Goal: Task Accomplishment & Management: Use online tool/utility

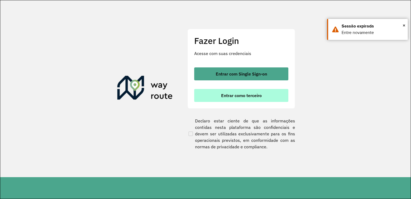
click at [235, 96] on span "Entrar como terceiro" at bounding box center [241, 95] width 41 height 4
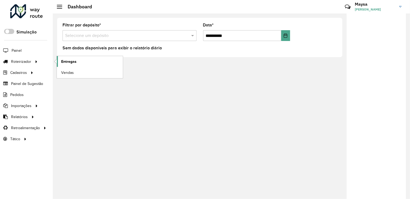
click at [64, 62] on span "Entregas" at bounding box center [68, 62] width 15 height 6
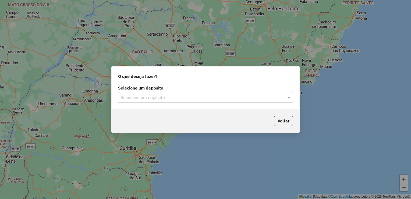
click at [222, 99] on input "text" at bounding box center [200, 97] width 159 height 6
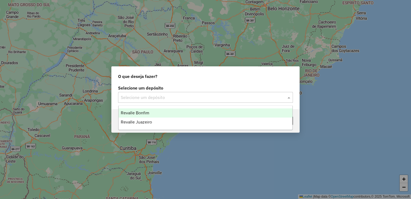
click at [144, 115] on span "Revalle Bonfim" at bounding box center [135, 112] width 29 height 5
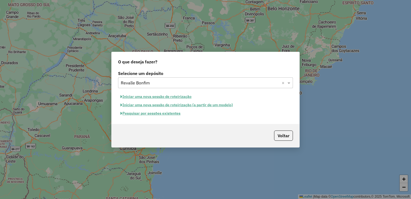
click at [148, 114] on button "Pesquisar por sessões existentes" at bounding box center [150, 113] width 65 height 8
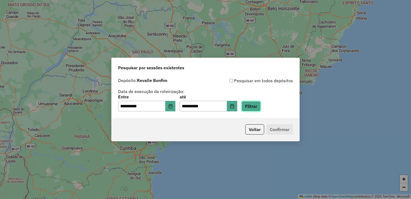
click at [254, 106] on button "Filtrar" at bounding box center [251, 106] width 19 height 10
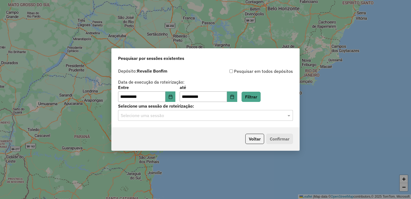
click at [285, 115] on div at bounding box center [205, 115] width 175 height 7
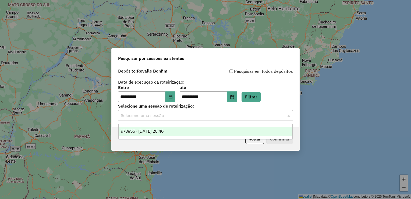
click at [136, 130] on span "978855 - 13/08/2025 20:46" at bounding box center [142, 131] width 43 height 5
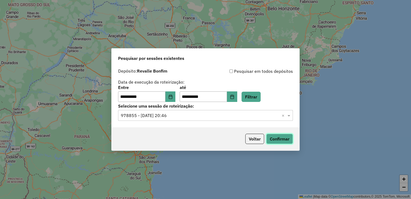
click at [280, 139] on button "Confirmar" at bounding box center [279, 139] width 27 height 10
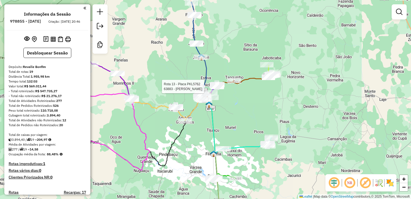
select select "**********"
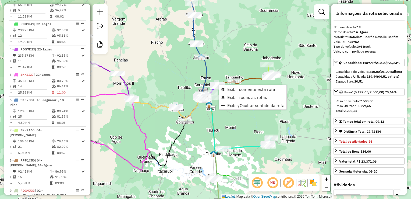
scroll to position [356, 0]
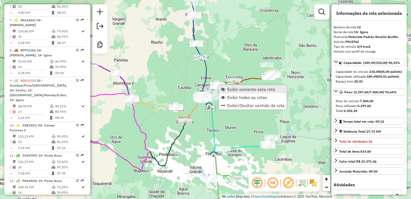
click at [237, 90] on span "Exibir somente esta rota" at bounding box center [251, 89] width 48 height 4
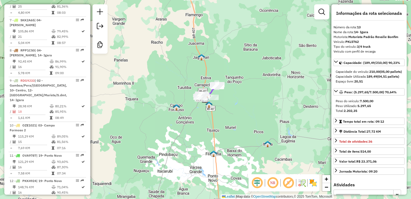
click at [243, 89] on span "Exibir somente esta rota" at bounding box center [251, 89] width 48 height 4
drag, startPoint x: 198, startPoint y: 139, endPoint x: 175, endPoint y: 127, distance: 26.0
click at [175, 127] on div "Janela de atendimento Grade de atendimento Capacidade Transportadoras Veículos …" at bounding box center [205, 99] width 411 height 199
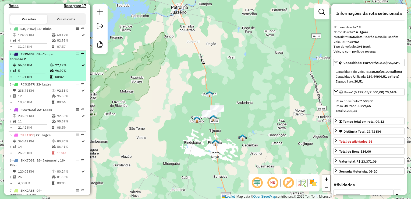
scroll to position [199, 0]
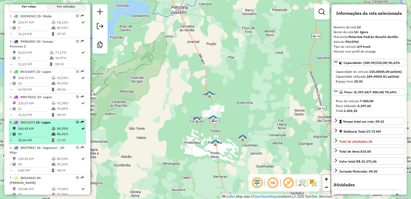
click at [52, 130] on icon at bounding box center [54, 128] width 4 height 3
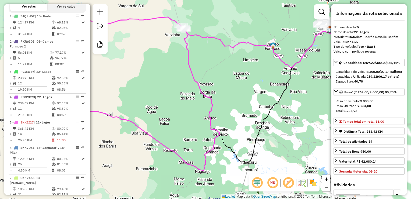
drag, startPoint x: 191, startPoint y: 156, endPoint x: 166, endPoint y: 150, distance: 25.7
click at [166, 150] on icon at bounding box center [125, 94] width 189 height 154
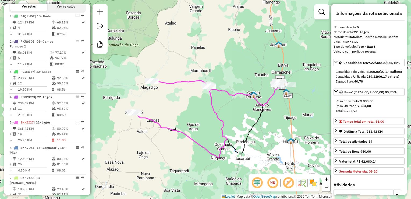
drag, startPoint x: 149, startPoint y: 159, endPoint x: 184, endPoint y: 156, distance: 35.4
click at [184, 156] on div "Janela de atendimento Grade de atendimento Capacidade Transportadoras Veículos …" at bounding box center [205, 99] width 411 height 199
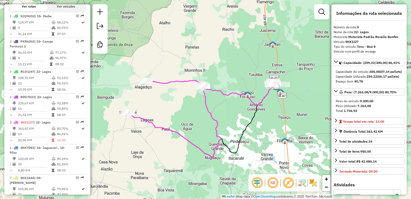
drag, startPoint x: 184, startPoint y: 156, endPoint x: 178, endPoint y: 156, distance: 5.9
click at [178, 156] on div "Janela de atendimento Grade de atendimento Capacidade Transportadoras Veículos …" at bounding box center [205, 99] width 411 height 199
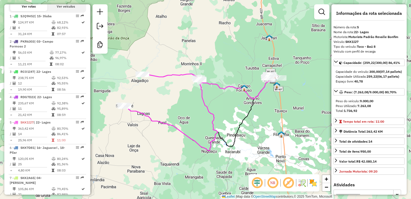
drag, startPoint x: 205, startPoint y: 125, endPoint x: 200, endPoint y: 121, distance: 6.5
click at [200, 121] on div "Janela de atendimento Grade de atendimento Capacidade Transportadoras Veículos …" at bounding box center [205, 99] width 411 height 199
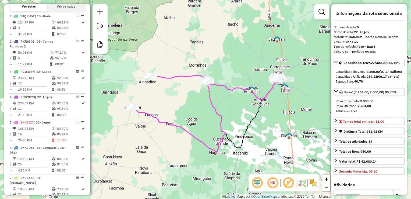
drag, startPoint x: 191, startPoint y: 117, endPoint x: 198, endPoint y: 118, distance: 7.9
click at [198, 118] on div "Janela de atendimento Grade de atendimento Capacidade Transportadoras Veículos …" at bounding box center [205, 99] width 411 height 199
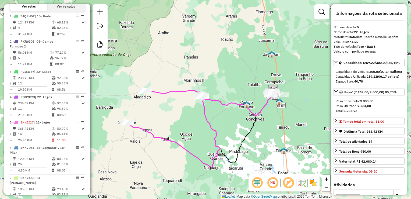
drag, startPoint x: 214, startPoint y: 100, endPoint x: 215, endPoint y: 116, distance: 16.2
click at [215, 116] on div "Janela de atendimento Grade de atendimento Capacidade Transportadoras Veículos …" at bounding box center [205, 99] width 411 height 199
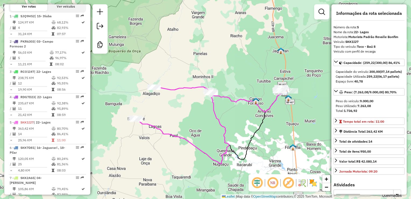
drag, startPoint x: 289, startPoint y: 149, endPoint x: 292, endPoint y: 144, distance: 5.5
click at [292, 144] on img at bounding box center [293, 146] width 7 height 7
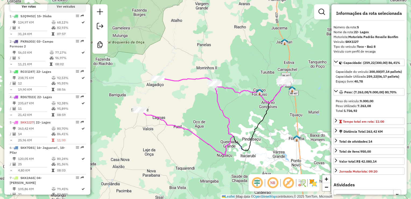
drag, startPoint x: 163, startPoint y: 141, endPoint x: 169, endPoint y: 132, distance: 10.7
click at [169, 132] on div "Janela de atendimento Grade de atendimento Capacidade Transportadoras Veículos …" at bounding box center [205, 99] width 411 height 199
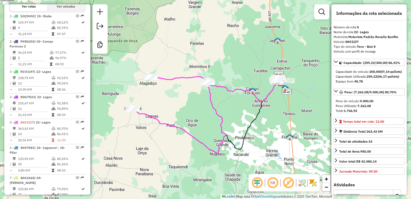
drag, startPoint x: 171, startPoint y: 151, endPoint x: 164, endPoint y: 150, distance: 6.8
click at [164, 150] on div "Janela de atendimento Grade de atendimento Capacidade Transportadoras Veículos …" at bounding box center [205, 99] width 411 height 199
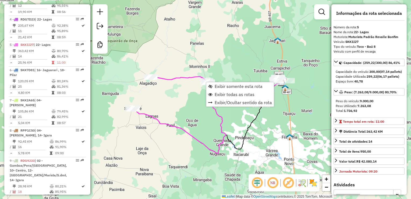
scroll to position [318, 0]
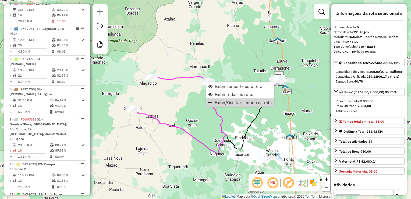
click at [304, 113] on div "Janela de atendimento Grade de atendimento Capacidade Transportadoras Veículos …" at bounding box center [205, 99] width 411 height 199
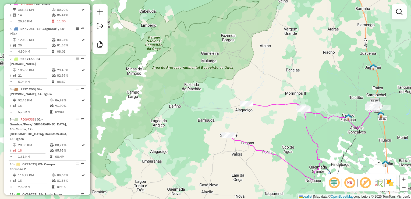
drag, startPoint x: 287, startPoint y: 125, endPoint x: 272, endPoint y: 121, distance: 15.6
click at [273, 122] on div "Janela de atendimento Grade de atendimento Capacidade Transportadoras Veículos …" at bounding box center [205, 99] width 411 height 199
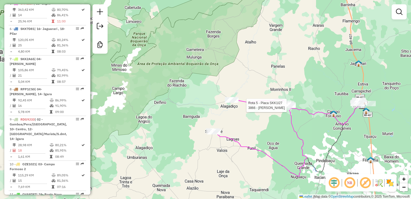
click at [292, 108] on div at bounding box center [289, 105] width 13 height 5
select select "**********"
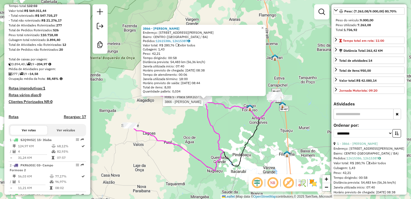
scroll to position [0, 0]
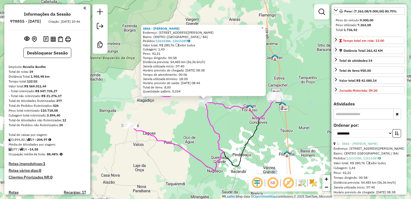
drag, startPoint x: 83, startPoint y: 8, endPoint x: 76, endPoint y: 83, distance: 75.4
click at [76, 83] on div "Tempo total: 132:03" at bounding box center [48, 81] width 78 height 5
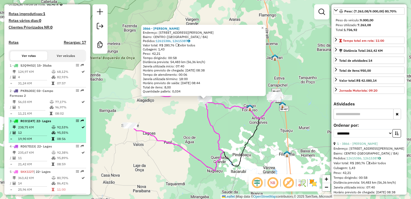
scroll to position [188, 0]
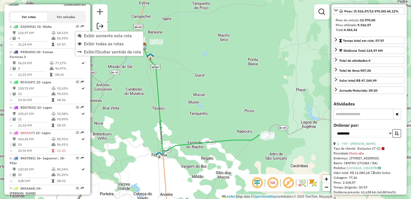
click at [196, 103] on div "Janela de atendimento Grade de atendimento Capacidade Transportadoras Veículos …" at bounding box center [205, 99] width 411 height 199
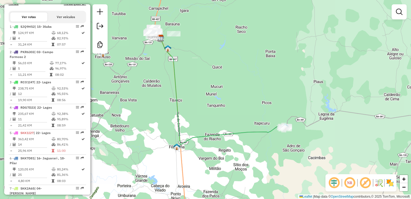
drag, startPoint x: 205, startPoint y: 129, endPoint x: 223, endPoint y: 121, distance: 19.3
click at [223, 121] on div "Janela de atendimento Grade de atendimento Capacidade Transportadoras Veículos …" at bounding box center [205, 99] width 411 height 199
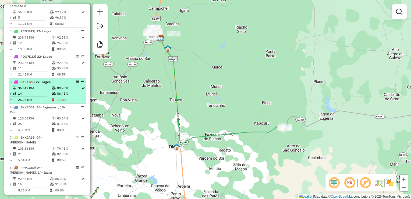
scroll to position [242, 0]
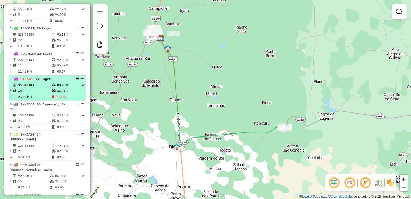
click at [47, 88] on td "363,42 KM" at bounding box center [35, 84] width 34 height 5
select select "**********"
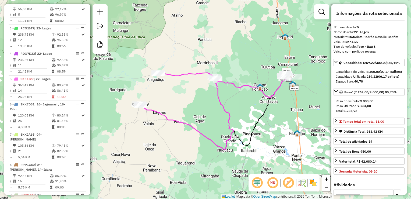
drag, startPoint x: 196, startPoint y: 135, endPoint x: 205, endPoint y: 135, distance: 9.2
click at [205, 135] on icon at bounding box center [186, 111] width 94 height 77
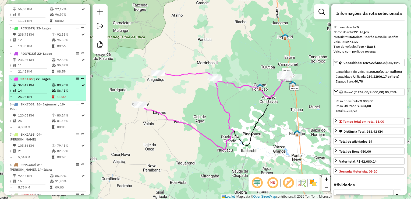
click at [52, 87] on icon at bounding box center [54, 84] width 4 height 3
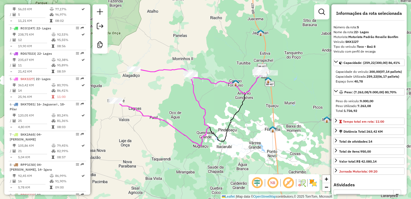
drag, startPoint x: 205, startPoint y: 137, endPoint x: 188, endPoint y: 125, distance: 20.5
click at [188, 125] on div "Janela de atendimento Grade de atendimento Capacidade Transportadoras Veículos …" at bounding box center [205, 99] width 411 height 199
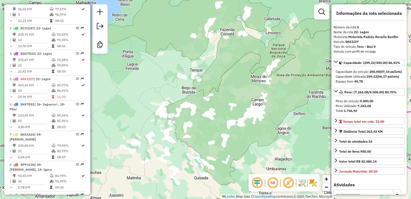
click at [241, 39] on div "Janela de atendimento Grade de atendimento Capacidade Transportadoras Veículos …" at bounding box center [205, 99] width 411 height 199
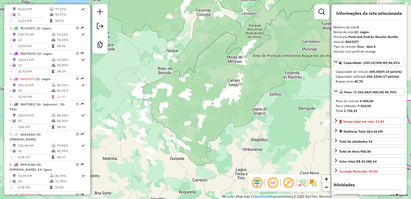
drag, startPoint x: 285, startPoint y: 134, endPoint x: 172, endPoint y: 80, distance: 125.6
click at [186, 87] on div "Janela de atendimento Grade de atendimento Capacidade Transportadoras Veículos …" at bounding box center [205, 99] width 411 height 199
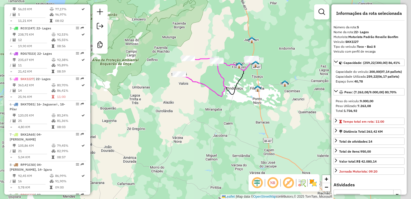
drag, startPoint x: 224, startPoint y: 93, endPoint x: 198, endPoint y: 87, distance: 27.0
click at [198, 87] on div "Janela de atendimento Grade de atendimento Capacidade Transportadoras Veículos …" at bounding box center [205, 99] width 411 height 199
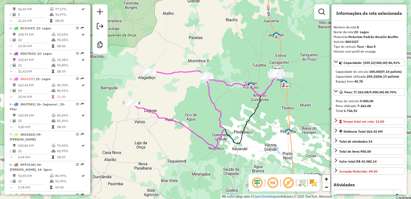
drag, startPoint x: 246, startPoint y: 100, endPoint x: 257, endPoint y: 164, distance: 65.4
click at [257, 164] on div "Janela de atendimento Grade de atendimento Capacidade Transportadoras Veículos …" at bounding box center [205, 99] width 411 height 199
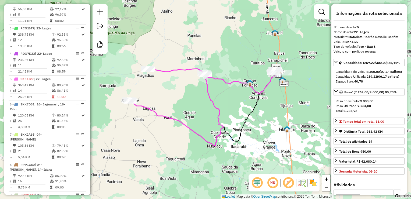
drag, startPoint x: 200, startPoint y: 121, endPoint x: 179, endPoint y: 102, distance: 28.2
click at [179, 103] on div "Janela de atendimento Grade de atendimento Capacidade Transportadoras Veículos …" at bounding box center [205, 99] width 411 height 199
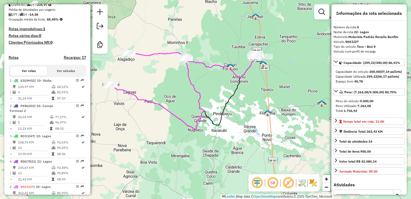
scroll to position [27, 0]
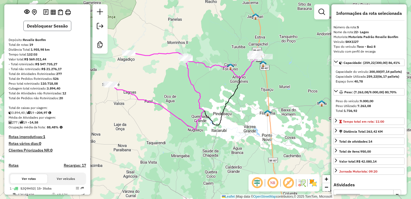
click at [52, 31] on button "Desbloquear Sessão" at bounding box center [47, 26] width 48 height 10
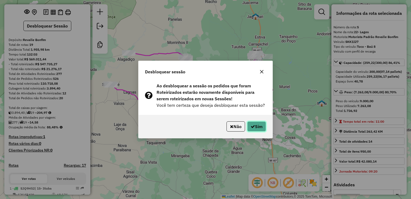
click at [252, 129] on button "Sim" at bounding box center [256, 126] width 19 height 10
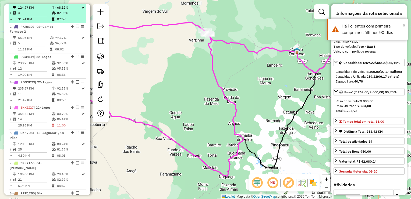
scroll to position [210, 0]
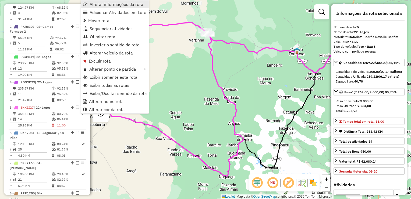
click at [118, 5] on span "Alterar informações da rota" at bounding box center [117, 4] width 54 height 4
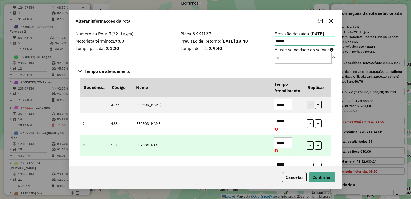
scroll to position [27, 0]
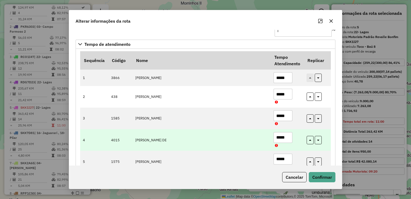
click at [276, 145] on icon at bounding box center [276, 145] width 3 height 3
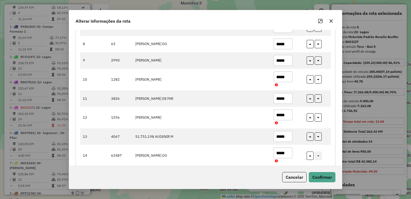
scroll to position [206, 0]
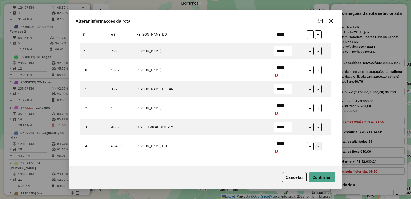
click at [332, 21] on icon "button" at bounding box center [331, 21] width 4 height 4
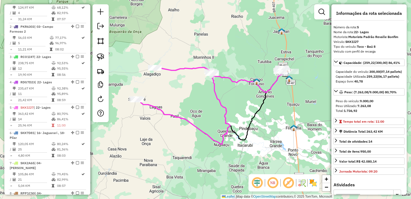
drag, startPoint x: 194, startPoint y: 102, endPoint x: 199, endPoint y: 107, distance: 7.2
click at [199, 107] on div "Janela de atendimento Grade de atendimento Capacidade Transportadoras Veículos …" at bounding box center [205, 99] width 411 height 199
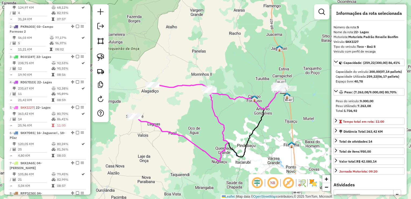
drag, startPoint x: 219, startPoint y: 150, endPoint x: 216, endPoint y: 167, distance: 17.1
click at [216, 167] on div "Janela de atendimento Grade de atendimento Capacidade Transportadoras Veículos …" at bounding box center [205, 99] width 411 height 199
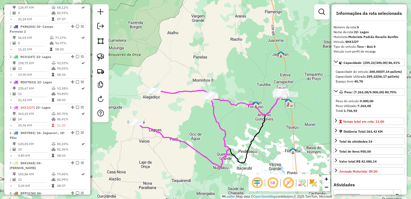
drag, startPoint x: 268, startPoint y: 142, endPoint x: 269, endPoint y: 148, distance: 6.1
click at [269, 148] on div "Janela de atendimento Grade de atendimento Capacidade Transportadoras Veículos …" at bounding box center [205, 99] width 411 height 199
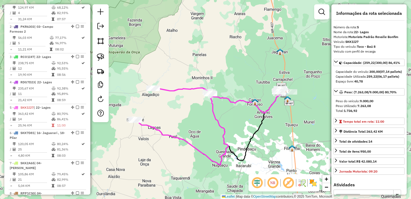
drag, startPoint x: 184, startPoint y: 127, endPoint x: 182, endPoint y: 124, distance: 2.8
click at [182, 124] on div "Janela de atendimento Grade de atendimento Capacidade Transportadoras Veículos …" at bounding box center [205, 99] width 411 height 199
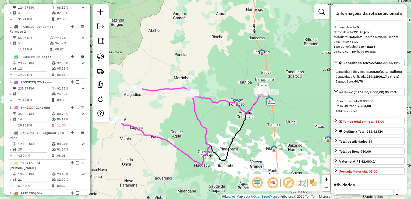
drag, startPoint x: 237, startPoint y: 120, endPoint x: 219, endPoint y: 120, distance: 17.5
click at [219, 120] on div "Janela de atendimento Grade de atendimento Capacidade Transportadoras Veículos …" at bounding box center [205, 99] width 411 height 199
drag, startPoint x: 217, startPoint y: 128, endPoint x: 226, endPoint y: 128, distance: 8.6
click at [226, 128] on div "Janela de atendimento Grade de atendimento Capacidade Transportadoras Veículos …" at bounding box center [205, 99] width 411 height 199
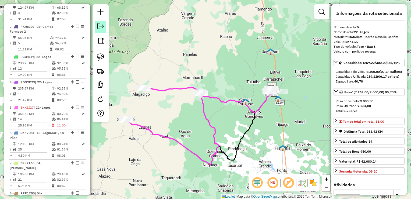
click at [96, 26] on link at bounding box center [100, 27] width 11 height 12
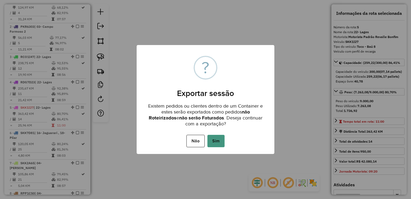
click at [217, 140] on button "Sim" at bounding box center [216, 141] width 17 height 12
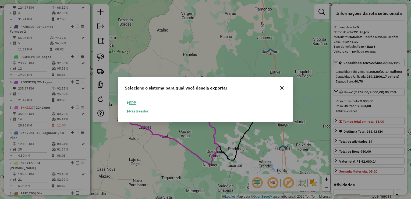
click at [133, 102] on button "ERP" at bounding box center [132, 103] width 14 height 8
select select "**"
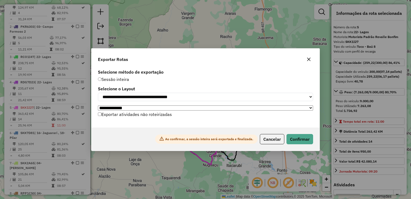
click at [136, 69] on label "Selecione método de exportação" at bounding box center [205, 72] width 215 height 6
click at [105, 78] on span "Sessão inteira" at bounding box center [113, 78] width 31 height 5
click at [101, 78] on span "Sessão inteira" at bounding box center [113, 78] width 31 height 5
click at [266, 76] on div "Sessão inteira" at bounding box center [205, 79] width 215 height 6
click at [306, 95] on select "**********" at bounding box center [205, 97] width 215 height 8
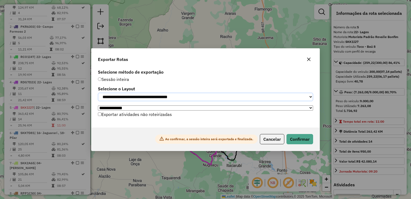
click at [306, 95] on select "**********" at bounding box center [205, 97] width 215 height 8
click at [309, 58] on icon "button" at bounding box center [308, 58] width 3 height 3
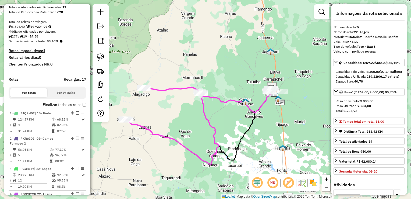
scroll to position [108, 0]
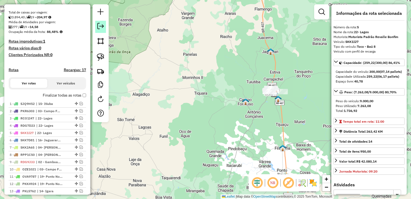
click at [102, 27] on em at bounding box center [100, 26] width 6 height 6
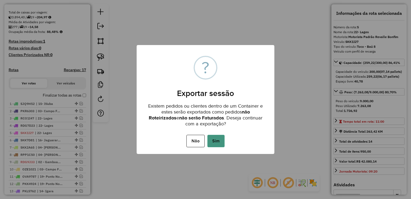
click at [217, 142] on button "Sim" at bounding box center [216, 141] width 17 height 12
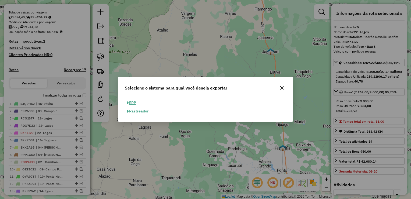
click at [134, 102] on button "ERP" at bounding box center [132, 103] width 14 height 8
select select "**"
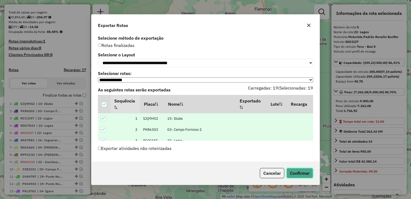
click at [297, 174] on button "Confirmar" at bounding box center [300, 173] width 27 height 10
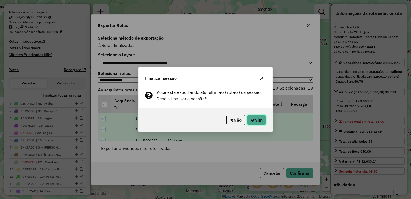
click at [257, 120] on button "Sim" at bounding box center [256, 120] width 19 height 10
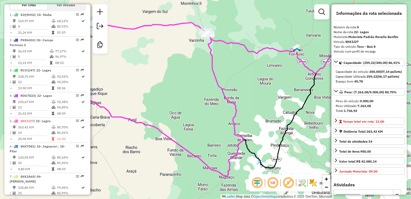
scroll to position [318, 0]
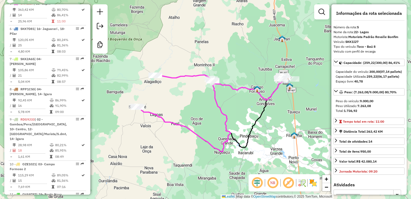
drag, startPoint x: 178, startPoint y: 107, endPoint x: 198, endPoint y: 118, distance: 22.9
click at [198, 118] on div "Janela de atendimento Grade de atendimento Capacidade Transportadoras Veículos …" at bounding box center [205, 99] width 411 height 199
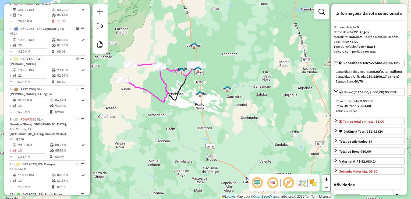
drag, startPoint x: 208, startPoint y: 119, endPoint x: 177, endPoint y: 103, distance: 35.0
click at [177, 104] on div "Janela de atendimento Grade de atendimento Capacidade Transportadoras Veículos …" at bounding box center [205, 99] width 411 height 199
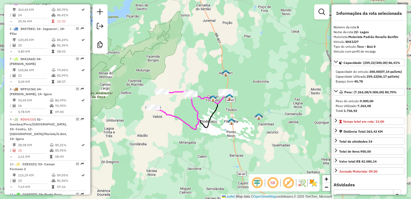
drag, startPoint x: 190, startPoint y: 113, endPoint x: 222, endPoint y: 140, distance: 42.2
click at [222, 140] on div "Janela de atendimento Grade de atendimento Capacidade Transportadoras Veículos …" at bounding box center [205, 99] width 411 height 199
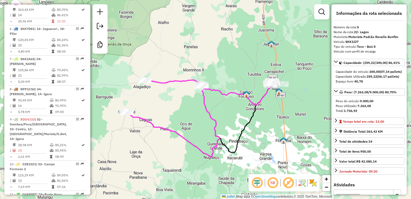
drag, startPoint x: 214, startPoint y: 139, endPoint x: 254, endPoint y: 173, distance: 52.7
click at [250, 173] on div "Janela de atendimento Grade de atendimento Capacidade Transportadoras Veículos …" at bounding box center [205, 99] width 411 height 199
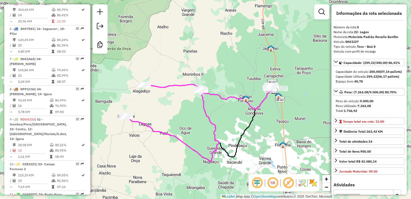
drag, startPoint x: 263, startPoint y: 142, endPoint x: 262, endPoint y: 146, distance: 4.5
click at [262, 146] on div "Janela de atendimento Grade de atendimento Capacidade Transportadoras Veículos …" at bounding box center [205, 99] width 411 height 199
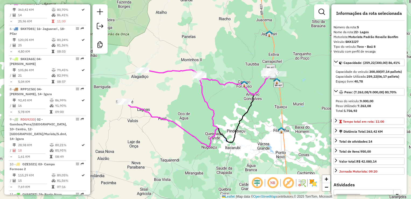
drag, startPoint x: 214, startPoint y: 147, endPoint x: 239, endPoint y: 158, distance: 27.5
click at [239, 158] on div "Janela de atendimento Grade de atendimento Capacidade Transportadoras Veículos …" at bounding box center [205, 99] width 411 height 199
